Goal: Transaction & Acquisition: Book appointment/travel/reservation

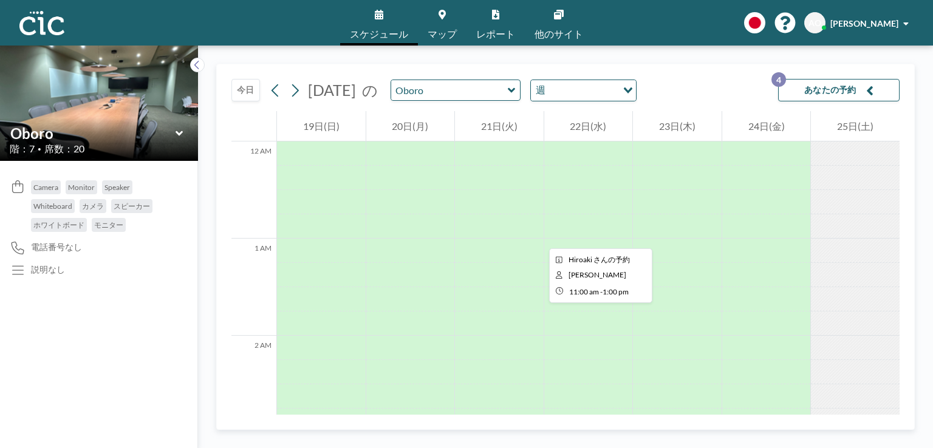
scroll to position [1000, 0]
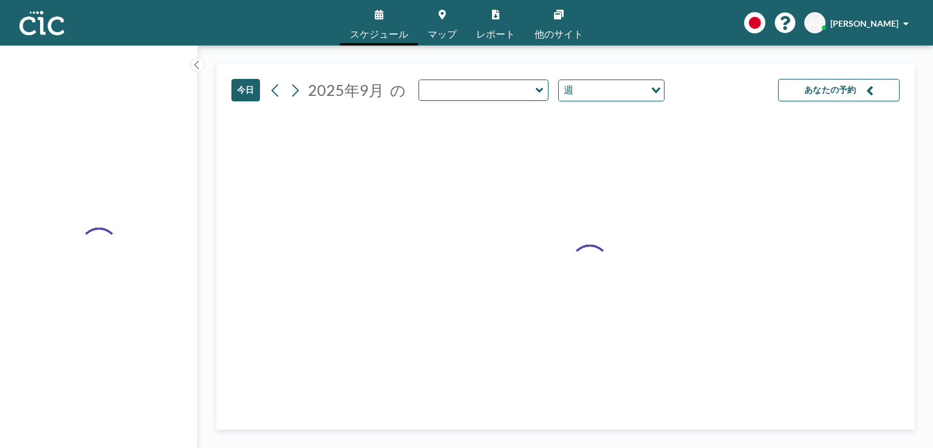
type input "Oboro"
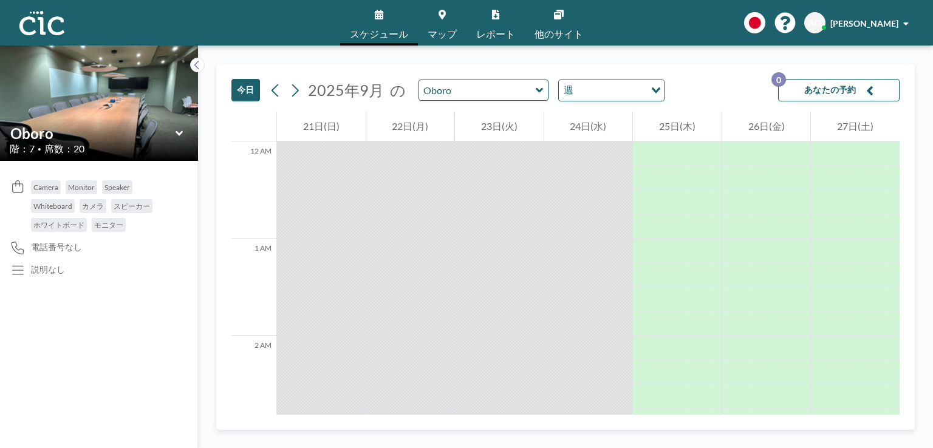
scroll to position [1749, 0]
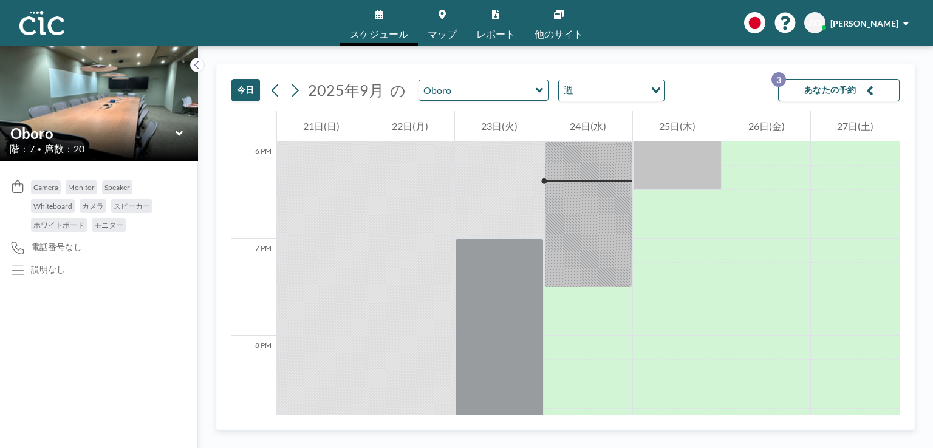
click at [384, 94] on span "2025年9月" at bounding box center [346, 90] width 82 height 19
click at [295, 88] on icon at bounding box center [295, 90] width 12 height 18
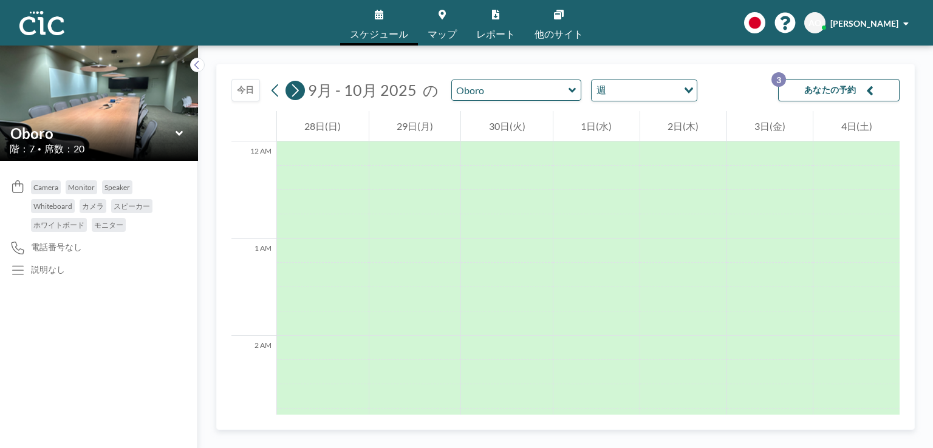
scroll to position [753, 0]
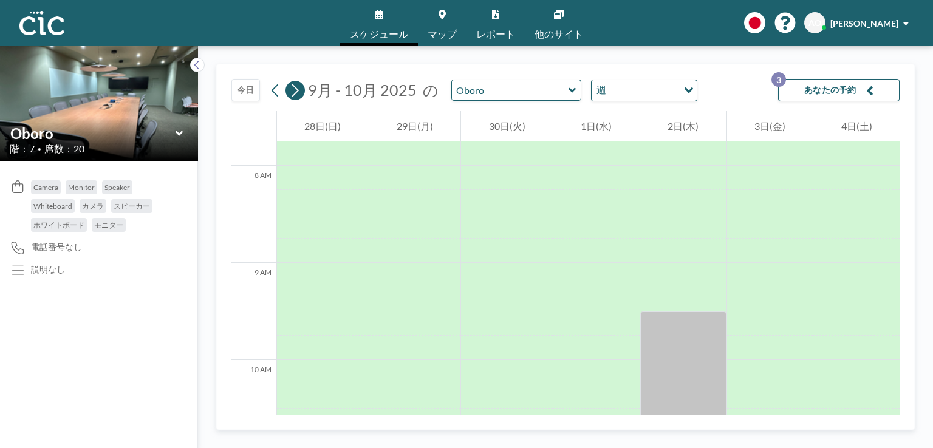
click at [295, 88] on icon at bounding box center [295, 90] width 12 height 18
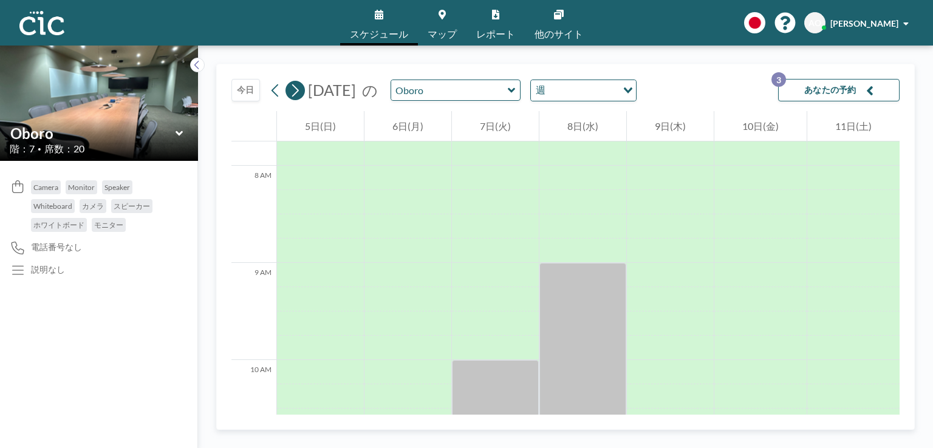
click at [295, 88] on icon at bounding box center [295, 90] width 12 height 18
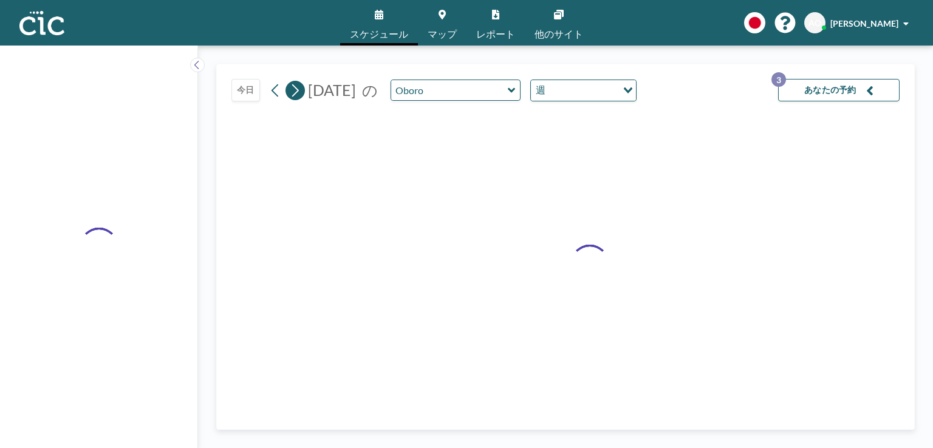
click at [295, 88] on icon at bounding box center [295, 90] width 12 height 18
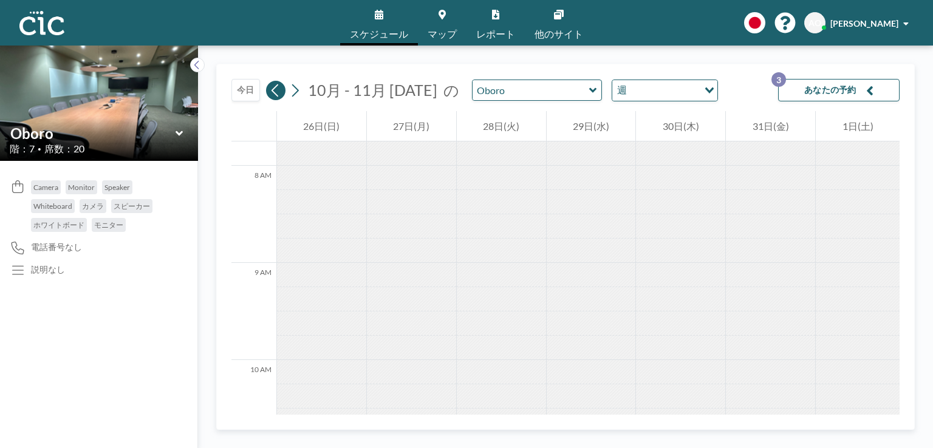
click at [270, 89] on icon at bounding box center [276, 90] width 12 height 18
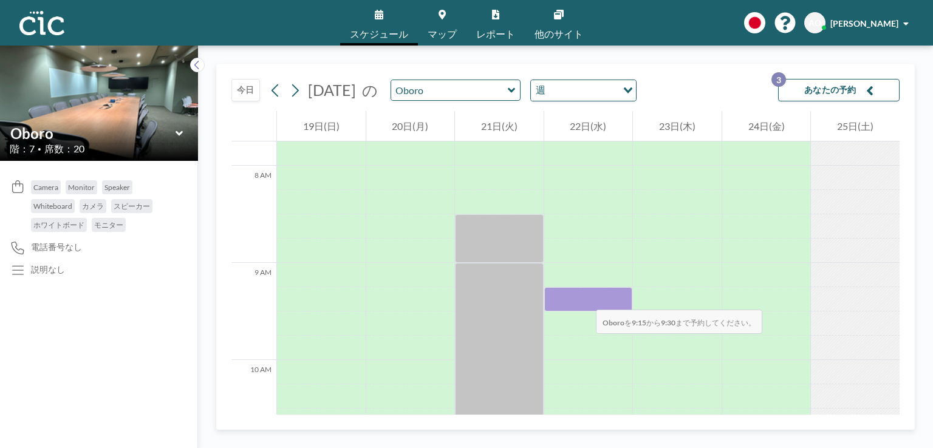
click at [584, 298] on div at bounding box center [588, 299] width 89 height 24
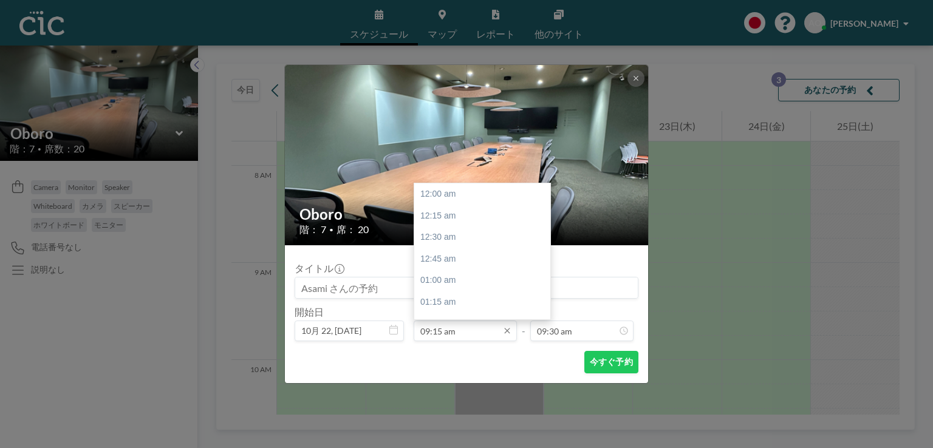
scroll to position [799, 0]
click at [454, 216] on div "09:30 am" at bounding box center [485, 217] width 142 height 22
type input "09:30 am"
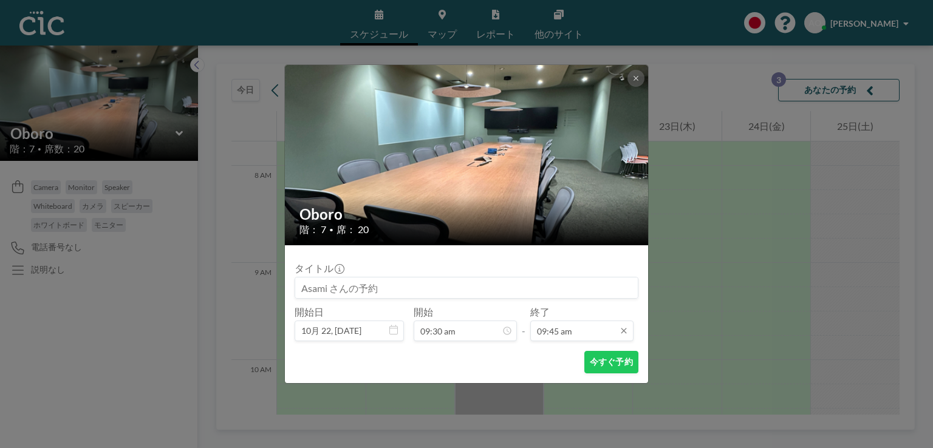
scroll to position [843, 0]
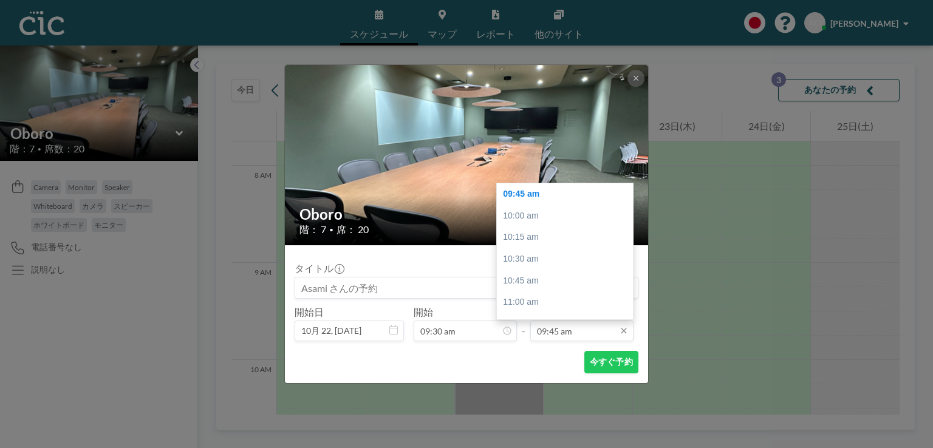
click at [552, 333] on input "09:45 am" at bounding box center [581, 331] width 103 height 21
click at [532, 261] on div "10:30 am" at bounding box center [568, 259] width 142 height 22
type input "10:30 am"
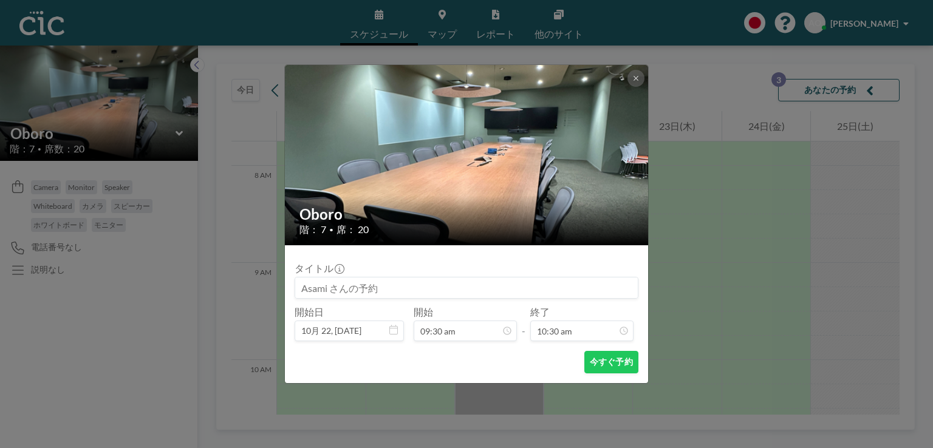
click at [357, 287] on input at bounding box center [466, 288] width 343 height 21
type input "NNR国物"
click at [603, 361] on button "今すぐ予約" at bounding box center [611, 362] width 54 height 22
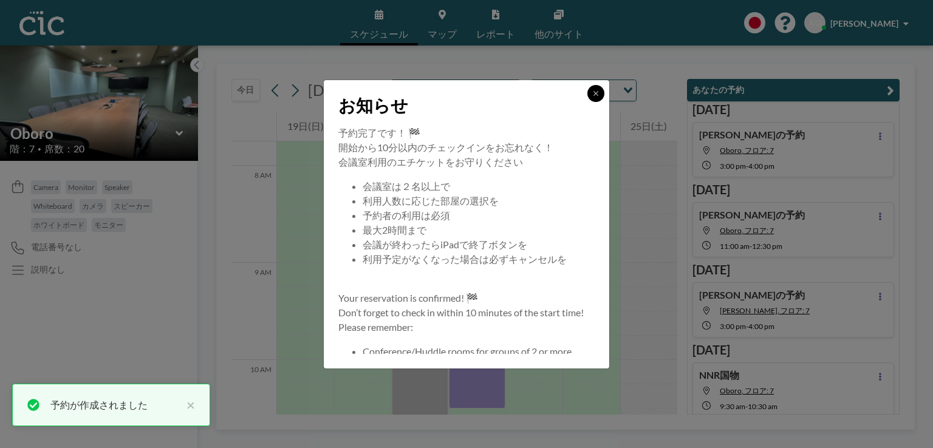
click at [596, 88] on button at bounding box center [595, 93] width 17 height 17
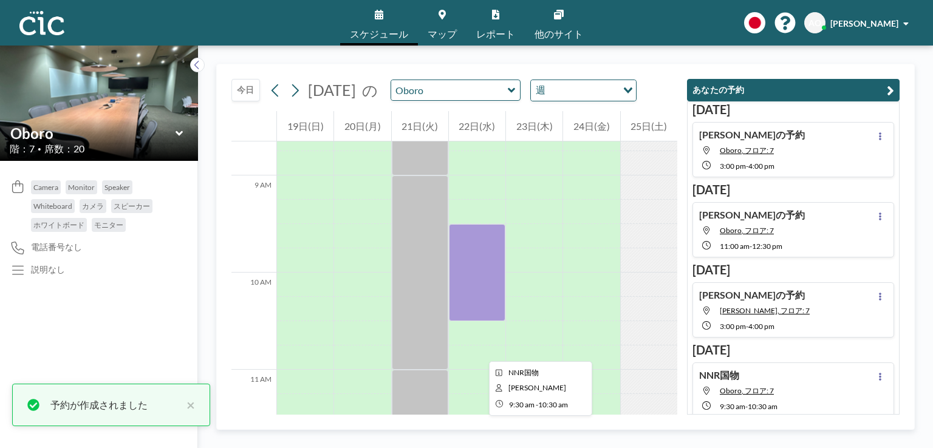
scroll to position [842, 0]
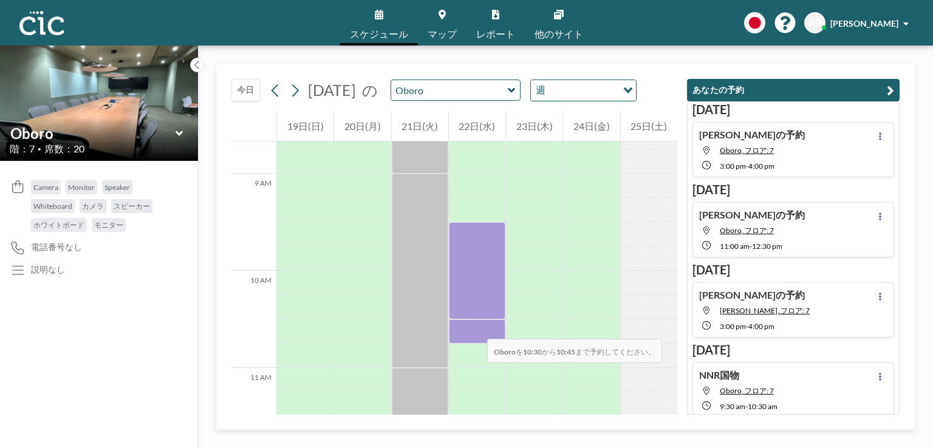
click at [475, 327] on div at bounding box center [477, 332] width 56 height 24
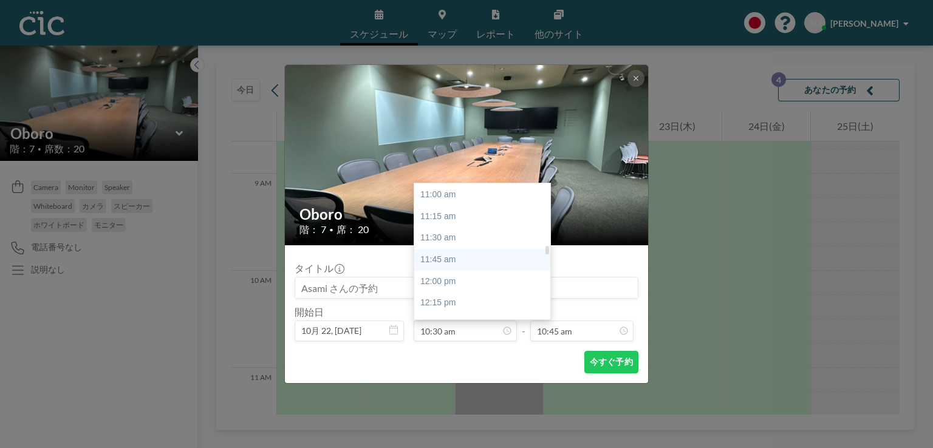
scroll to position [952, 0]
click at [471, 283] on div "12:00 pm" at bounding box center [485, 280] width 142 height 22
type input "12:00 pm"
type input "12:15 pm"
click at [454, 329] on input "12:00 pm" at bounding box center [465, 331] width 103 height 21
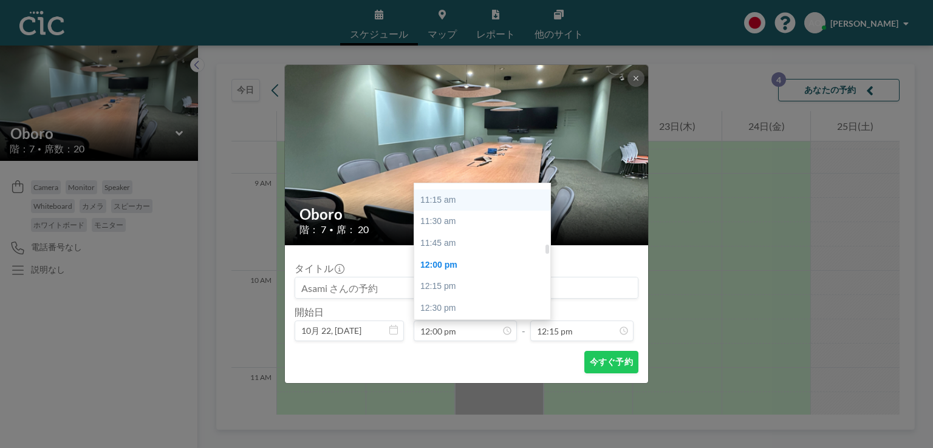
scroll to position [914, 0]
click at [445, 191] on div "10:30 am" at bounding box center [485, 189] width 142 height 22
type input "10:30 am"
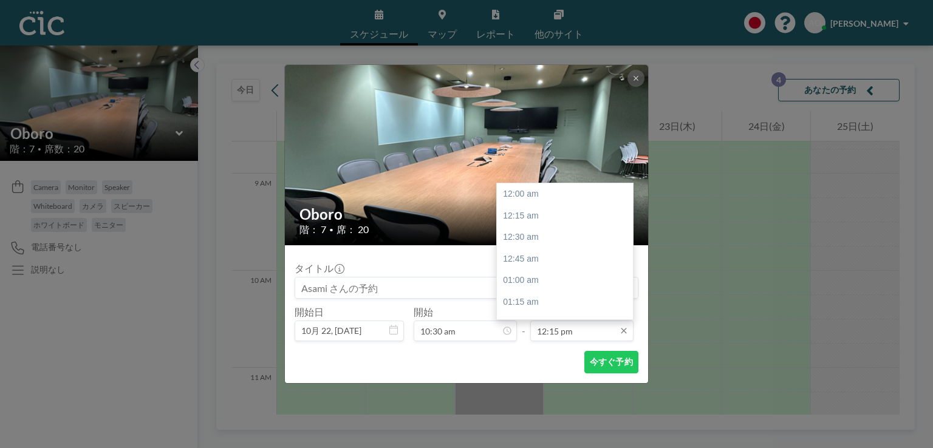
scroll to position [1059, 0]
click at [538, 217] on div "12:30 pm" at bounding box center [568, 216] width 142 height 22
type input "12:30 pm"
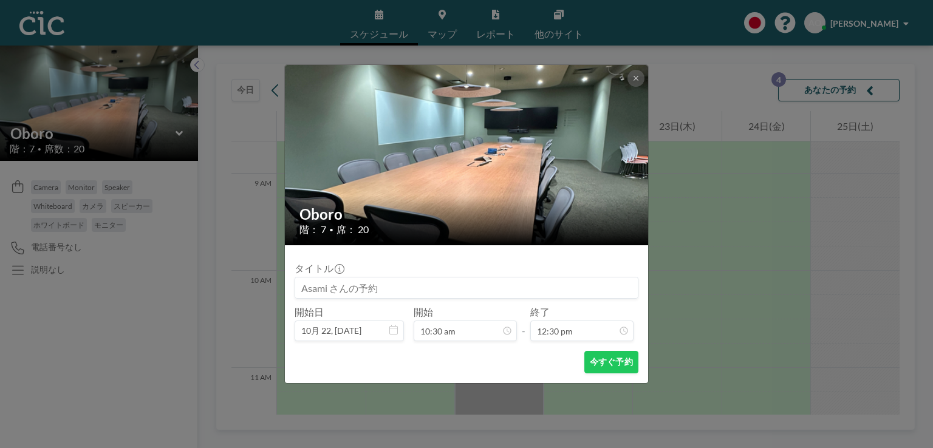
click at [444, 369] on div "今すぐ予約" at bounding box center [467, 362] width 344 height 22
click at [595, 364] on button "今すぐ予約" at bounding box center [611, 362] width 54 height 22
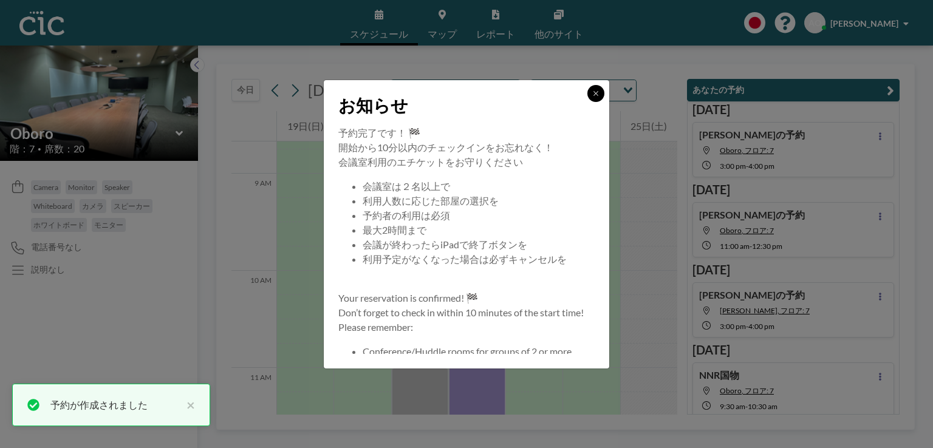
click at [595, 92] on icon at bounding box center [595, 93] width 7 height 7
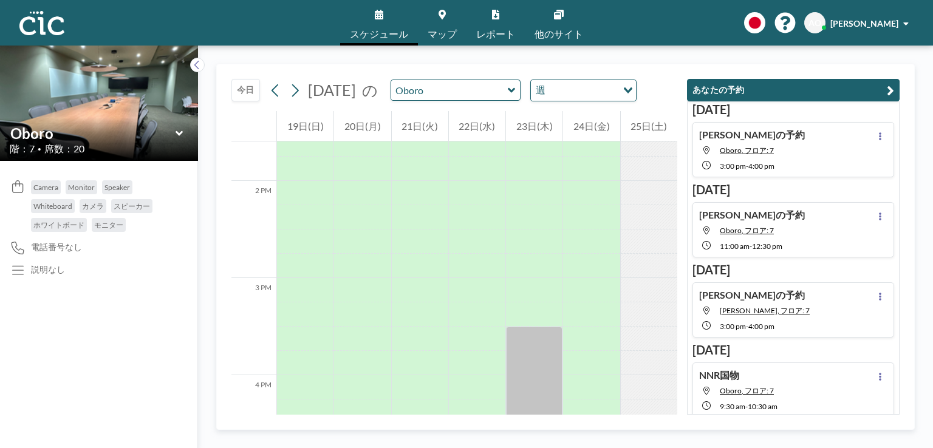
scroll to position [1322, 0]
click at [462, 296] on div at bounding box center [477, 290] width 56 height 24
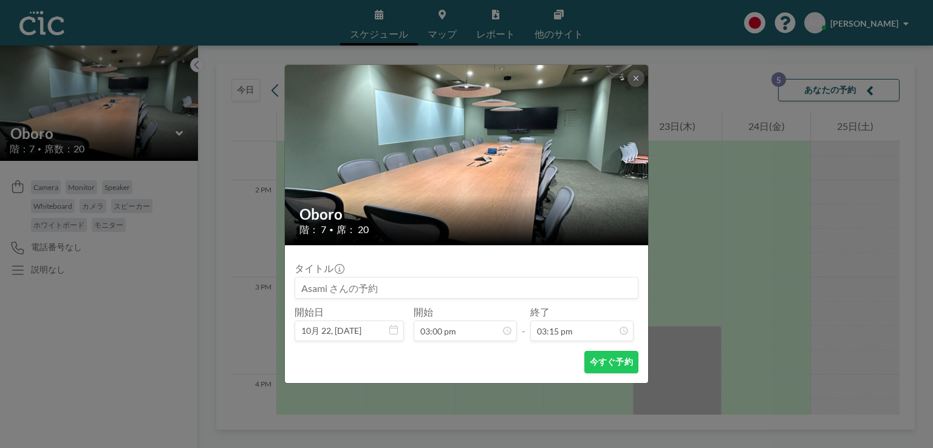
click at [444, 292] on input at bounding box center [466, 288] width 343 height 21
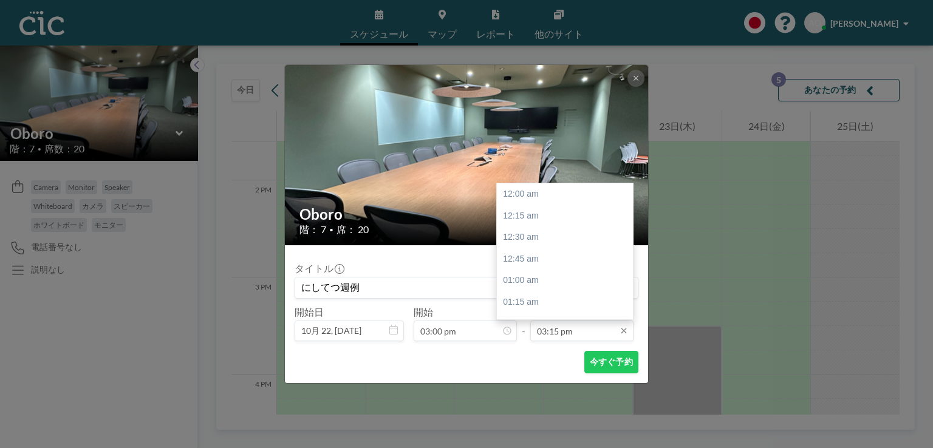
scroll to position [1319, 0]
type input "にしてつ週例"
click at [544, 258] on div "04:00 pm" at bounding box center [568, 259] width 142 height 22
type input "04:00 pm"
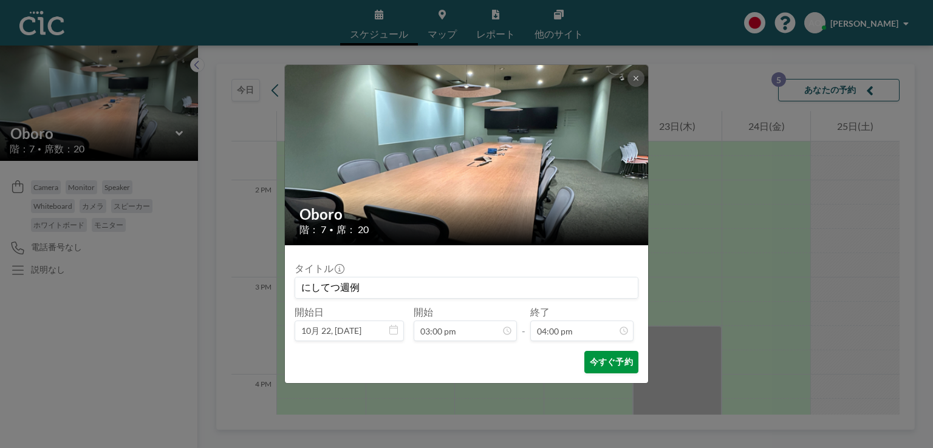
scroll to position [1384, 0]
click at [595, 363] on button "今すぐ予約" at bounding box center [611, 362] width 54 height 22
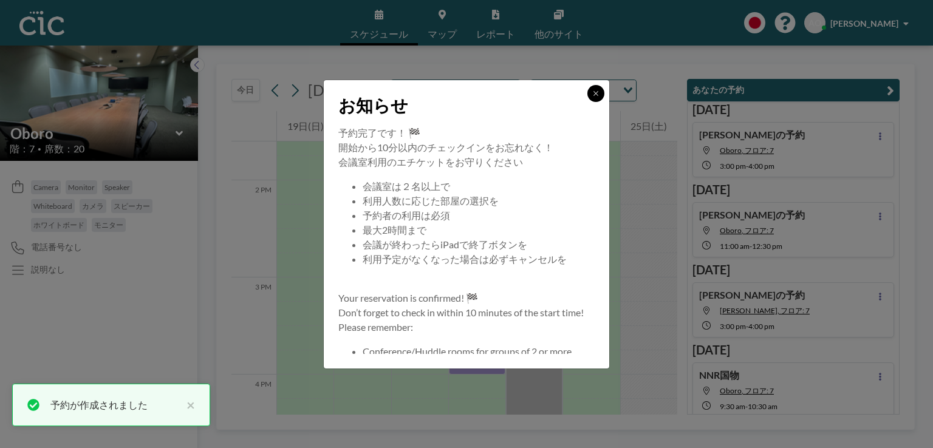
click at [598, 95] on icon at bounding box center [595, 93] width 7 height 7
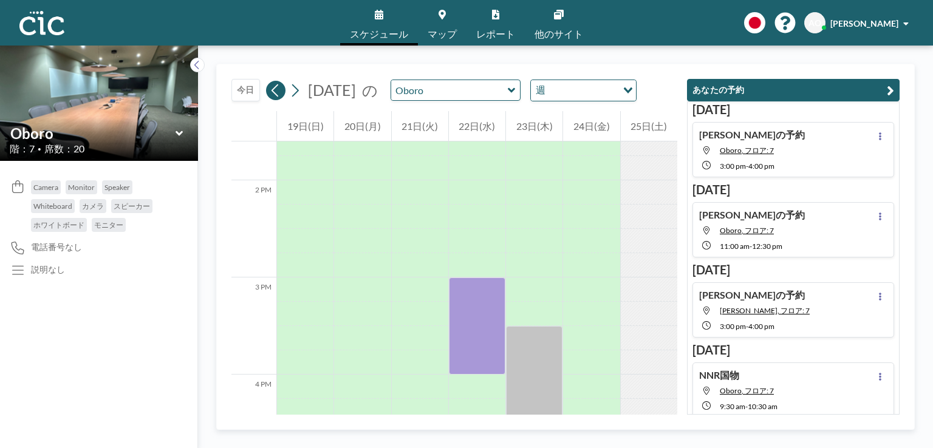
click at [275, 86] on icon at bounding box center [276, 90] width 12 height 18
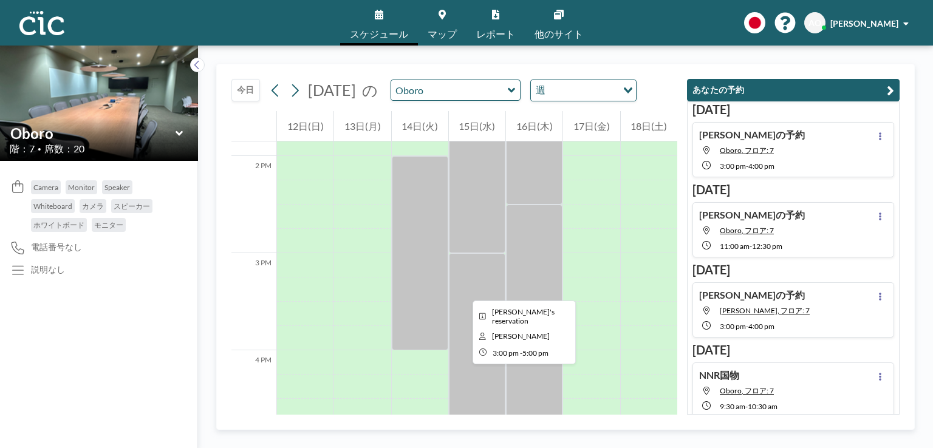
scroll to position [1353, 0]
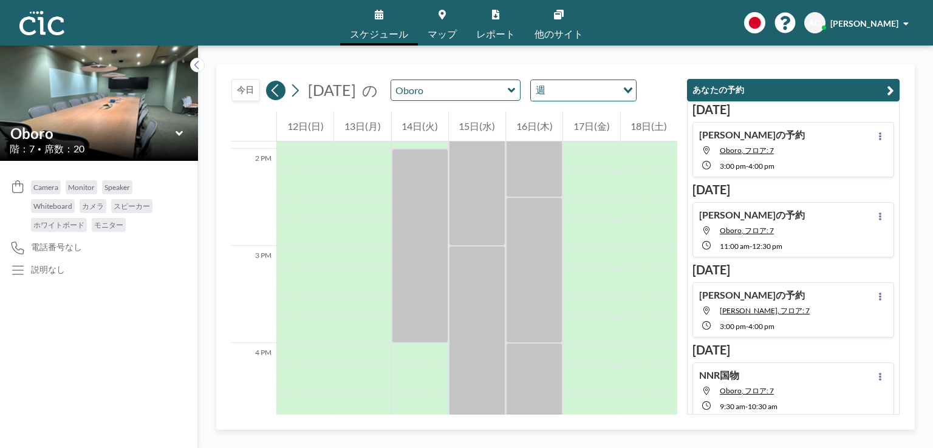
click at [271, 90] on icon at bounding box center [276, 90] width 12 height 18
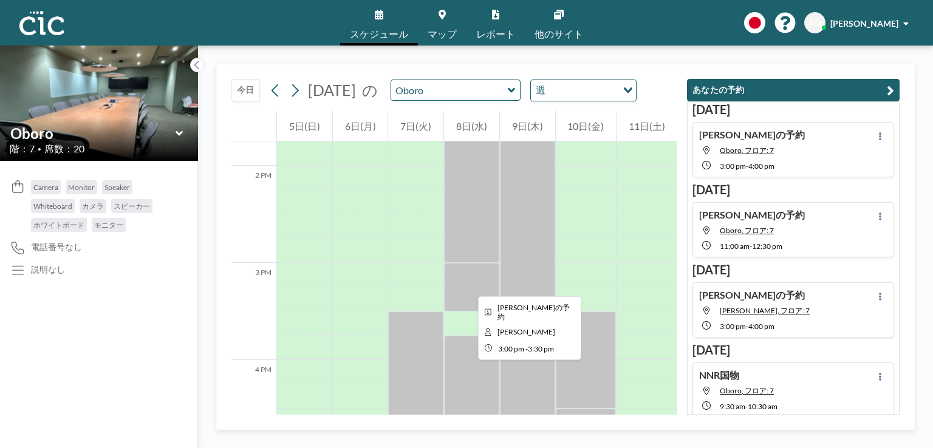
scroll to position [1413, 0]
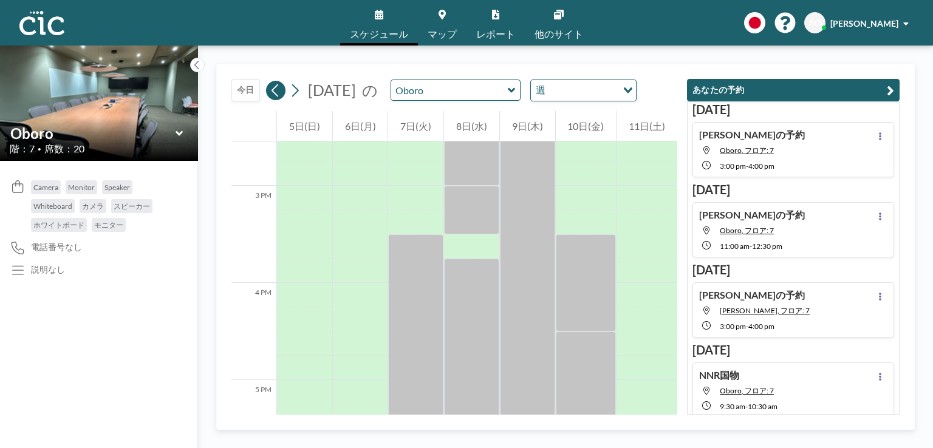
click at [274, 88] on icon at bounding box center [275, 90] width 7 height 13
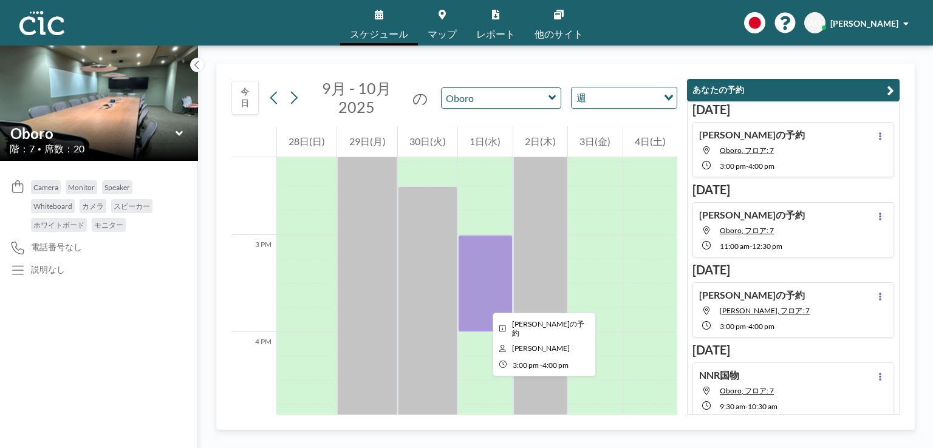
scroll to position [1382, 0]
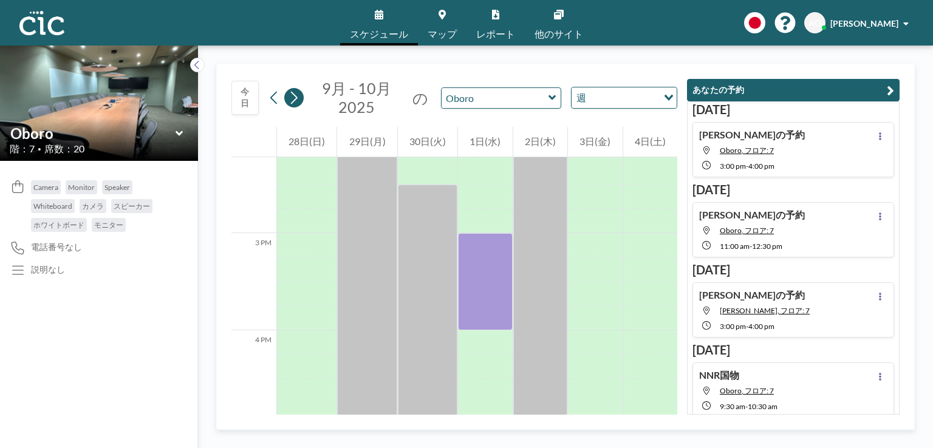
click at [295, 97] on icon at bounding box center [294, 98] width 12 height 18
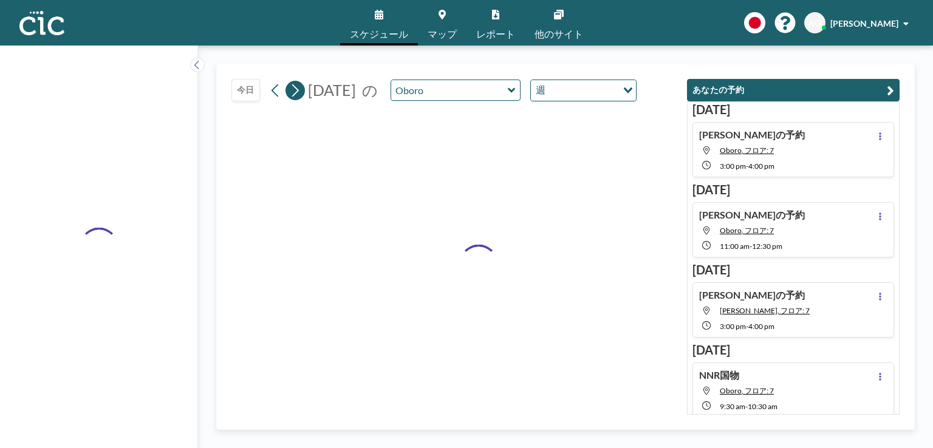
click at [295, 97] on icon at bounding box center [295, 90] width 12 height 18
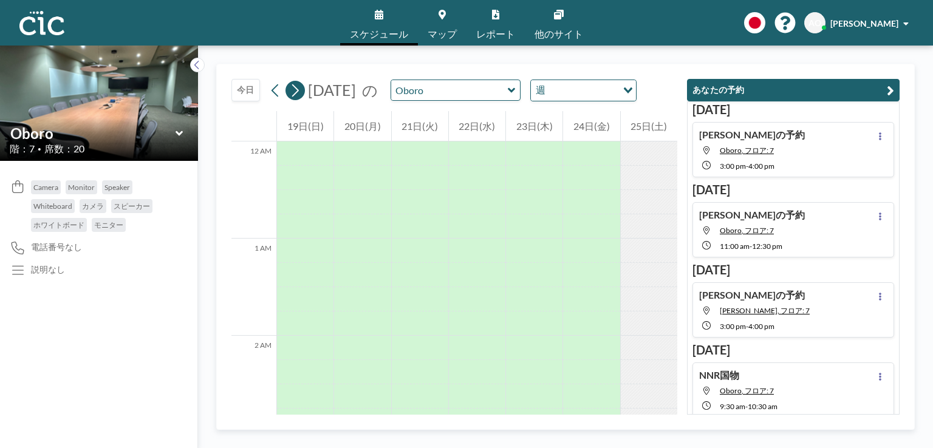
scroll to position [753, 0]
